Goal: Go to known website: Access a specific website the user already knows

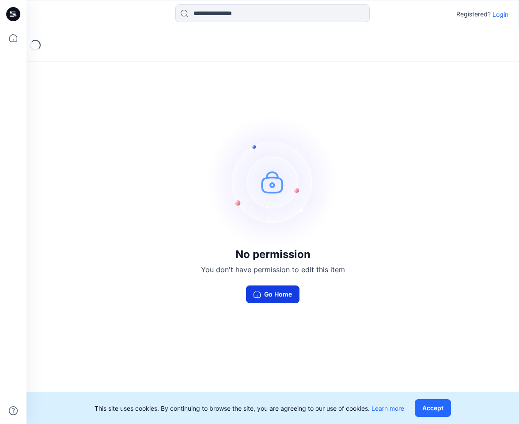
click at [265, 290] on button "Go Home" at bounding box center [272, 294] width 53 height 18
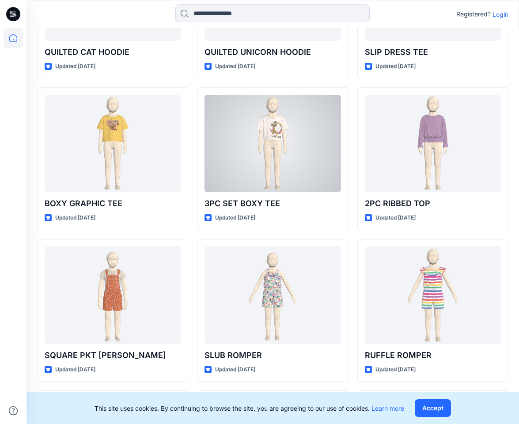
scroll to position [4118, 0]
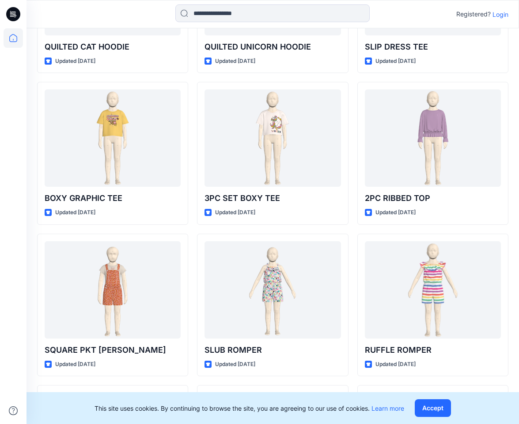
click at [14, 13] on icon at bounding box center [14, 13] width 4 height 0
click at [244, 14] on input at bounding box center [273, 13] width 195 height 18
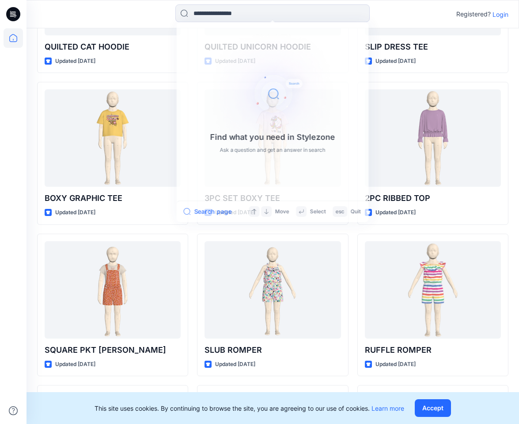
click at [495, 15] on p "Login" at bounding box center [501, 14] width 16 height 9
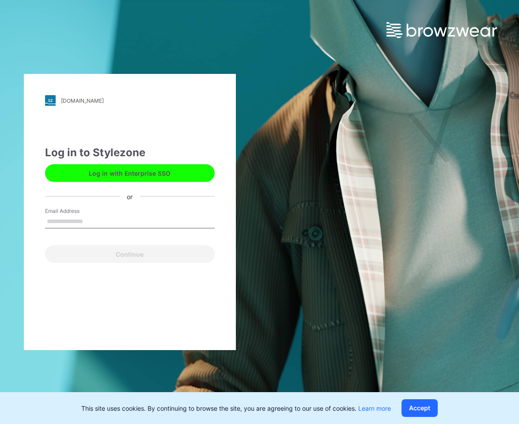
click at [113, 220] on input "Email Address" at bounding box center [130, 221] width 170 height 13
click at [145, 168] on button "Log in with Enterprise SSO" at bounding box center [130, 173] width 170 height 18
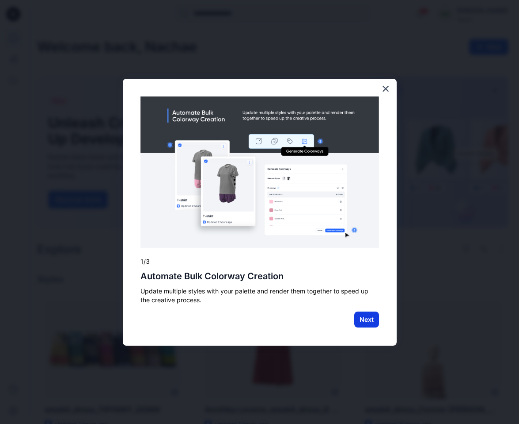
click at [368, 322] on button "Next" at bounding box center [367, 319] width 25 height 16
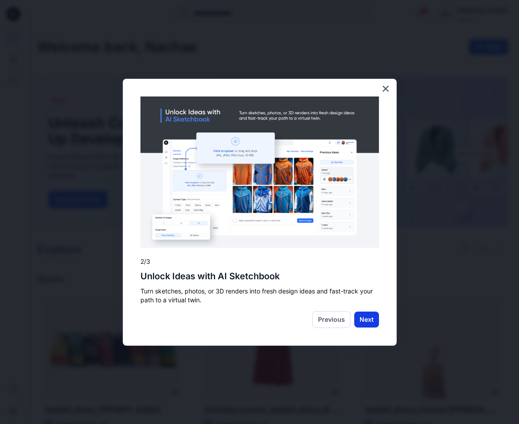
click at [364, 323] on button "Next" at bounding box center [367, 319] width 25 height 16
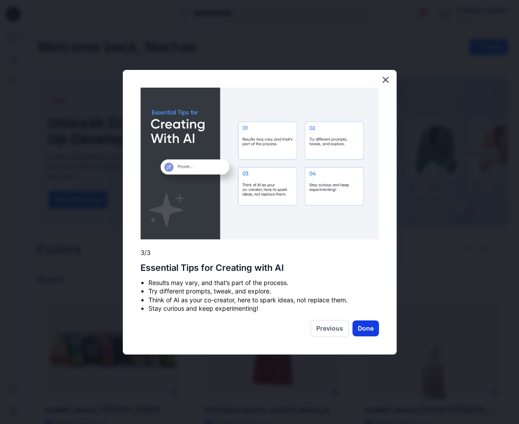
click at [367, 329] on button "Done" at bounding box center [366, 328] width 27 height 16
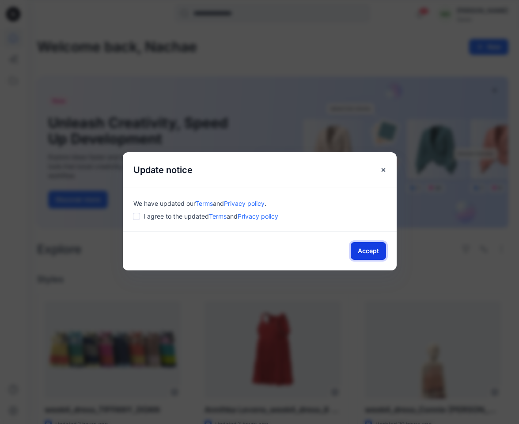
click at [363, 249] on button "Accept" at bounding box center [368, 251] width 35 height 18
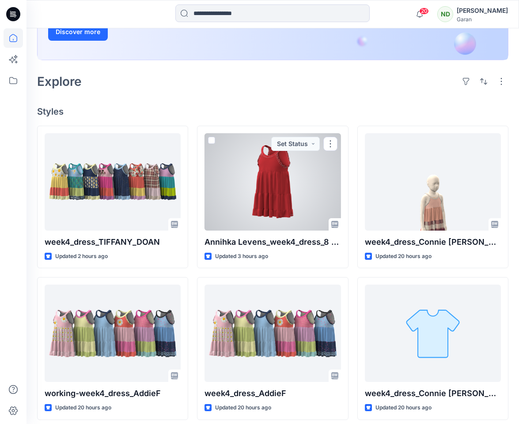
scroll to position [169, 0]
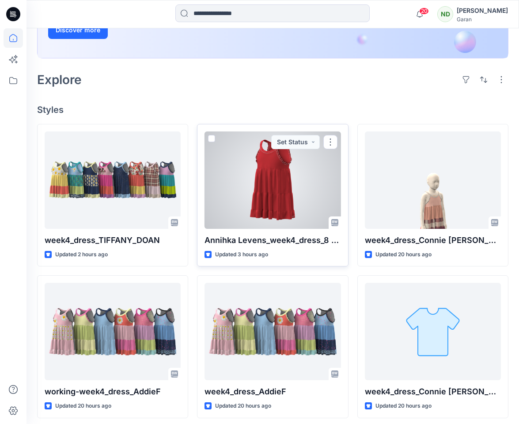
click at [303, 183] on div at bounding box center [273, 179] width 136 height 97
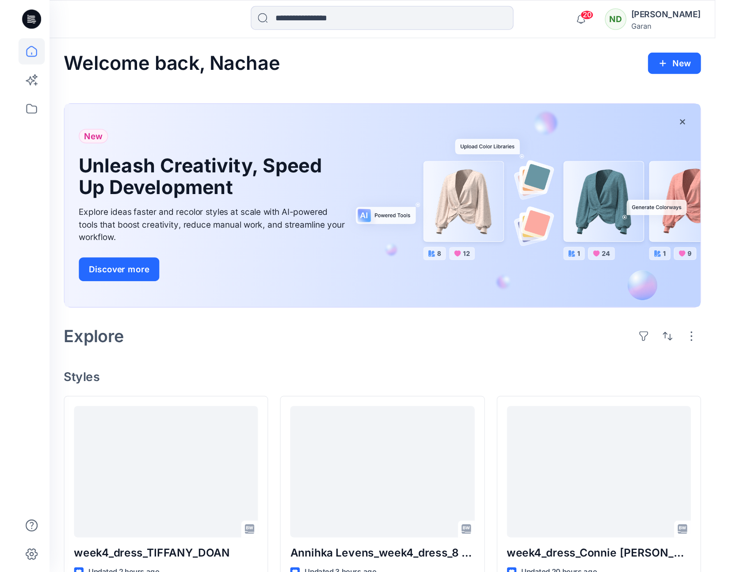
scroll to position [169, 0]
